Goal: Book appointment/travel/reservation

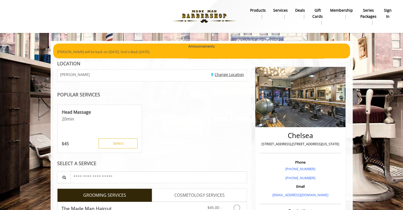
click at [225, 76] on link "Change Location" at bounding box center [227, 74] width 33 height 5
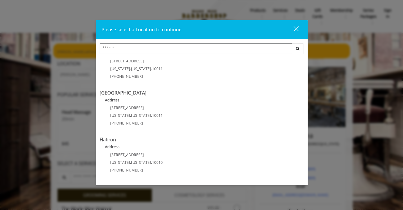
scroll to position [108, 0]
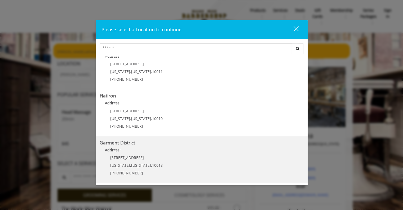
click at [165, 154] on District "Address:" at bounding box center [202, 151] width 204 height 8
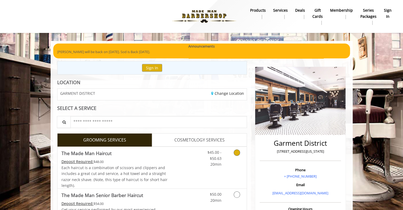
click at [238, 154] on icon "Grooming services" at bounding box center [237, 152] width 6 height 6
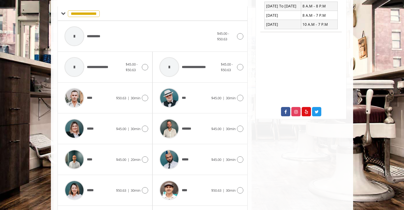
scroll to position [210, 0]
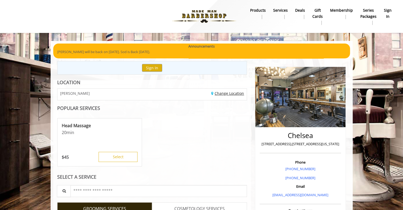
click at [226, 93] on link "Change Location" at bounding box center [227, 93] width 33 height 5
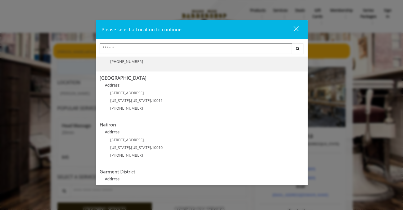
scroll to position [79, 0]
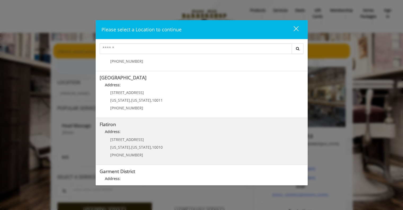
click at [136, 135] on "Address:" at bounding box center [202, 133] width 204 height 8
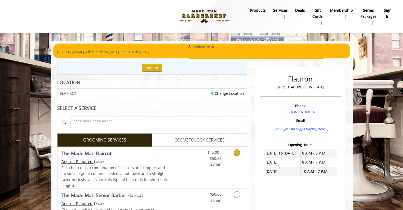
click at [182, 160] on link "Discounted Price" at bounding box center [184, 168] width 32 height 42
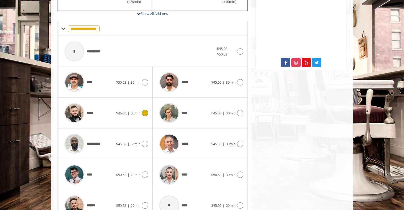
scroll to position [224, 0]
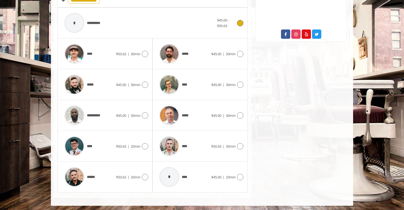
click at [215, 27] on div "**********" at bounding box center [139, 22] width 155 height 25
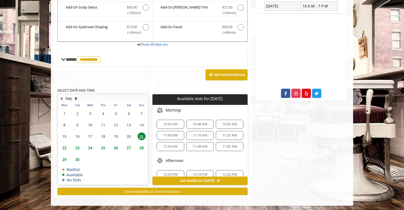
scroll to position [61, 0]
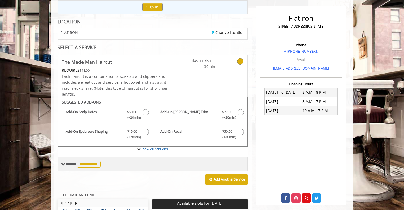
click at [64, 161] on span at bounding box center [63, 163] width 5 height 5
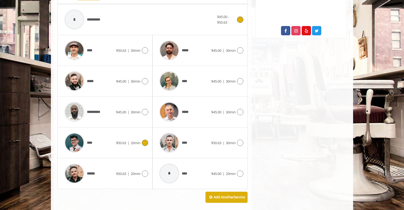
scroll to position [228, 0]
click at [167, 46] on img at bounding box center [169, 50] width 20 height 20
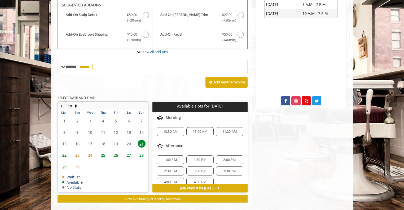
scroll to position [0, 0]
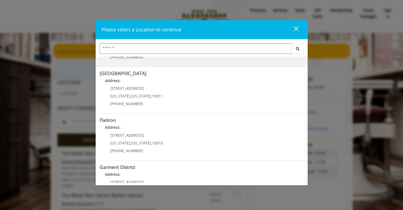
scroll to position [108, 0]
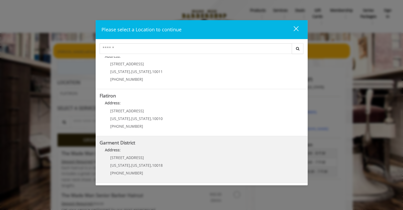
click at [152, 151] on District "Address:" at bounding box center [202, 151] width 204 height 8
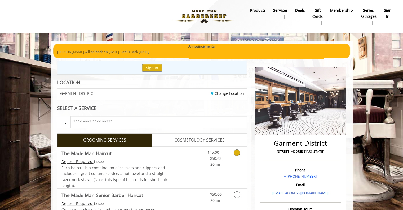
click at [201, 155] on link "$45.00 - $50.63 20min" at bounding box center [210, 157] width 22 height 20
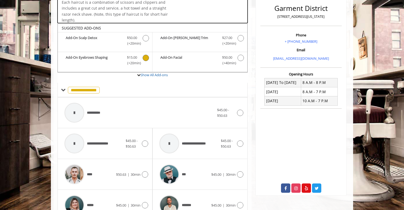
scroll to position [138, 0]
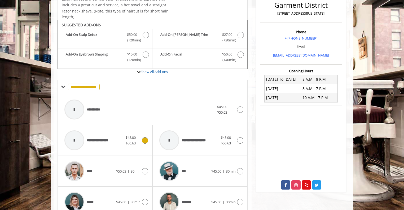
click at [111, 134] on span "**********" at bounding box center [88, 139] width 52 height 25
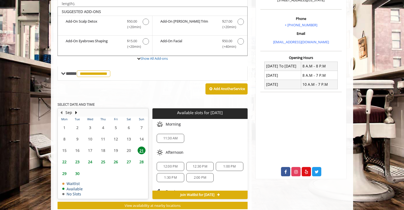
scroll to position [158, 0]
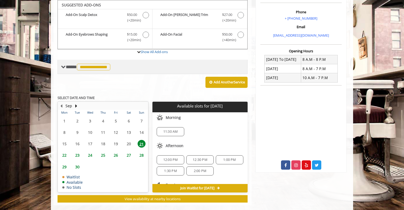
click at [96, 66] on span "**********" at bounding box center [93, 67] width 33 height 7
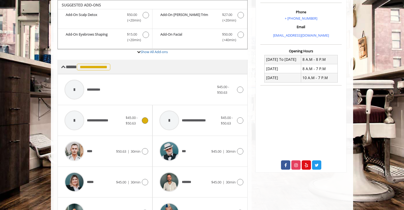
click at [95, 68] on span "**********" at bounding box center [93, 67] width 33 height 7
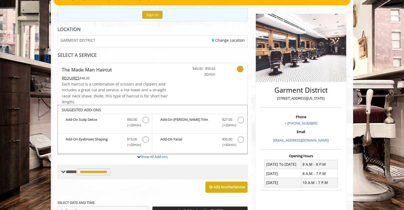
scroll to position [53, 0]
click at [70, 169] on span "**********" at bounding box center [89, 171] width 46 height 5
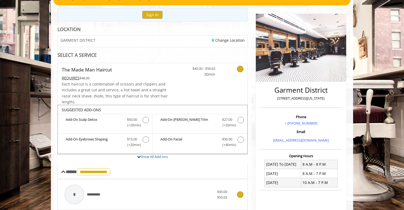
click at [72, 190] on div at bounding box center [74, 194] width 20 height 20
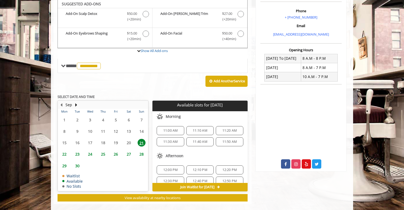
scroll to position [158, 0]
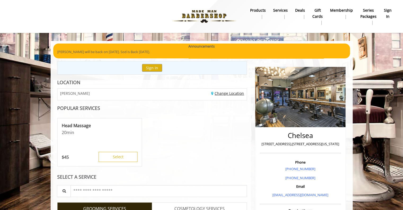
click at [236, 91] on link "Change Location" at bounding box center [227, 93] width 33 height 5
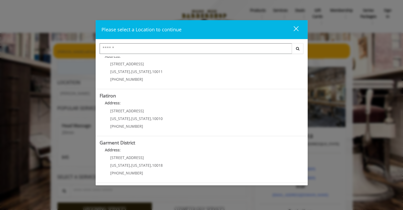
scroll to position [74, 0]
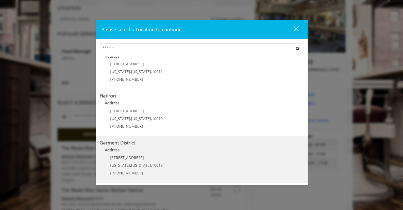
click at [160, 149] on District "Address:" at bounding box center [202, 151] width 204 height 8
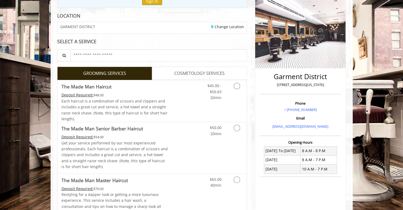
scroll to position [67, 0]
click at [192, 103] on link "Discounted Price" at bounding box center [184, 101] width 32 height 42
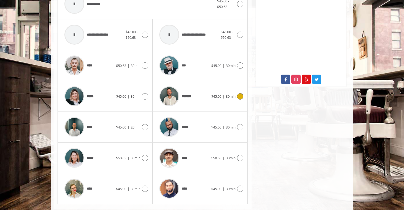
scroll to position [255, 0]
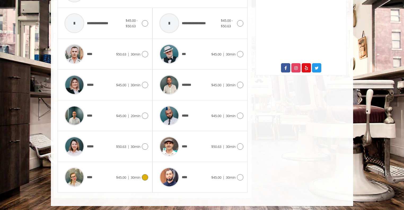
click at [73, 181] on img at bounding box center [74, 177] width 20 height 20
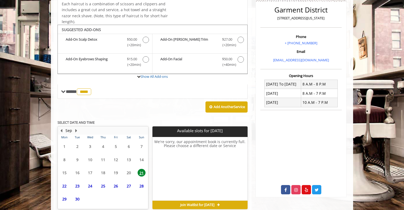
scroll to position [157, 0]
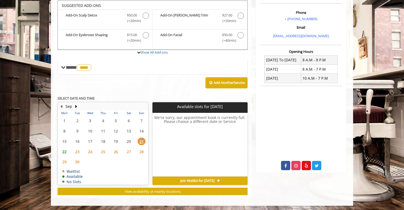
click at [76, 148] on span "23" at bounding box center [77, 152] width 8 height 8
click at [102, 150] on span "25" at bounding box center [103, 152] width 8 height 8
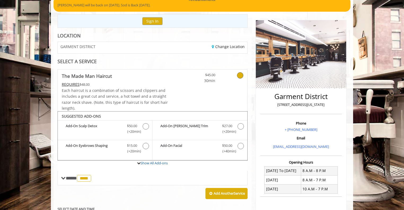
scroll to position [114, 0]
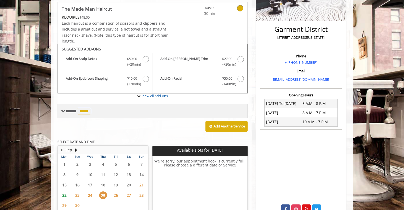
click at [89, 111] on span "****" at bounding box center [84, 111] width 14 height 7
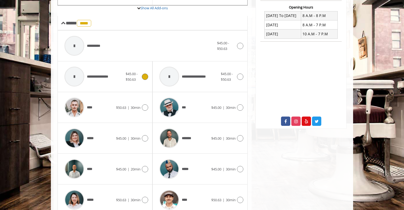
scroll to position [201, 0]
click at [100, 112] on div "****" at bounding box center [89, 107] width 54 height 25
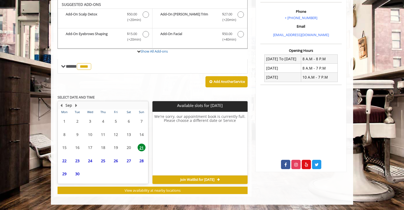
scroll to position [157, 0]
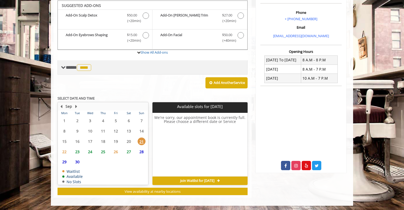
click at [88, 69] on span "****" at bounding box center [84, 67] width 14 height 7
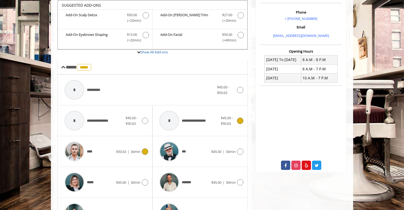
scroll to position [158, 0]
click at [181, 144] on div at bounding box center [169, 150] width 25 height 25
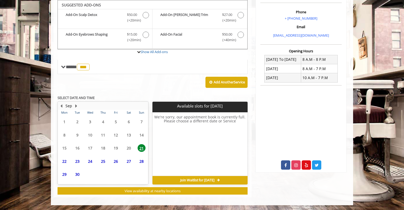
scroll to position [157, 0]
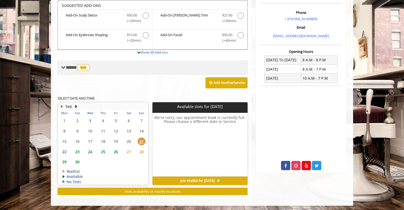
click at [86, 66] on span "***" at bounding box center [83, 67] width 13 height 7
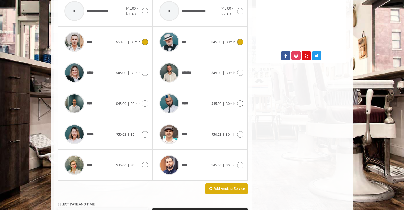
scroll to position [267, 0]
click at [75, 109] on img at bounding box center [74, 103] width 20 height 20
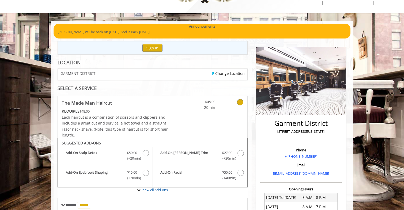
scroll to position [0, 0]
